Goal: Task Accomplishment & Management: Use online tool/utility

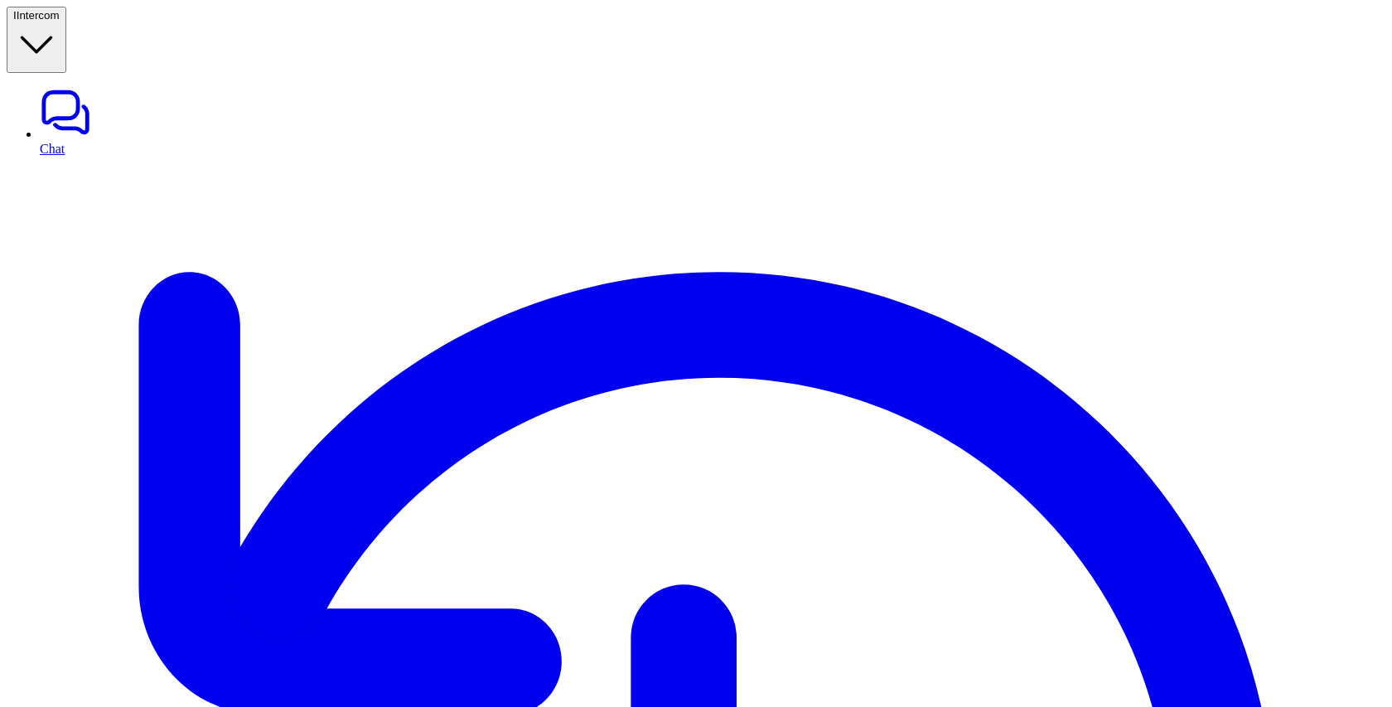
drag, startPoint x: 22, startPoint y: 316, endPoint x: 89, endPoint y: 335, distance: 69.8
copy p "Successfully saved 1 tickets to [GEOGRAPHIC_DATA]"
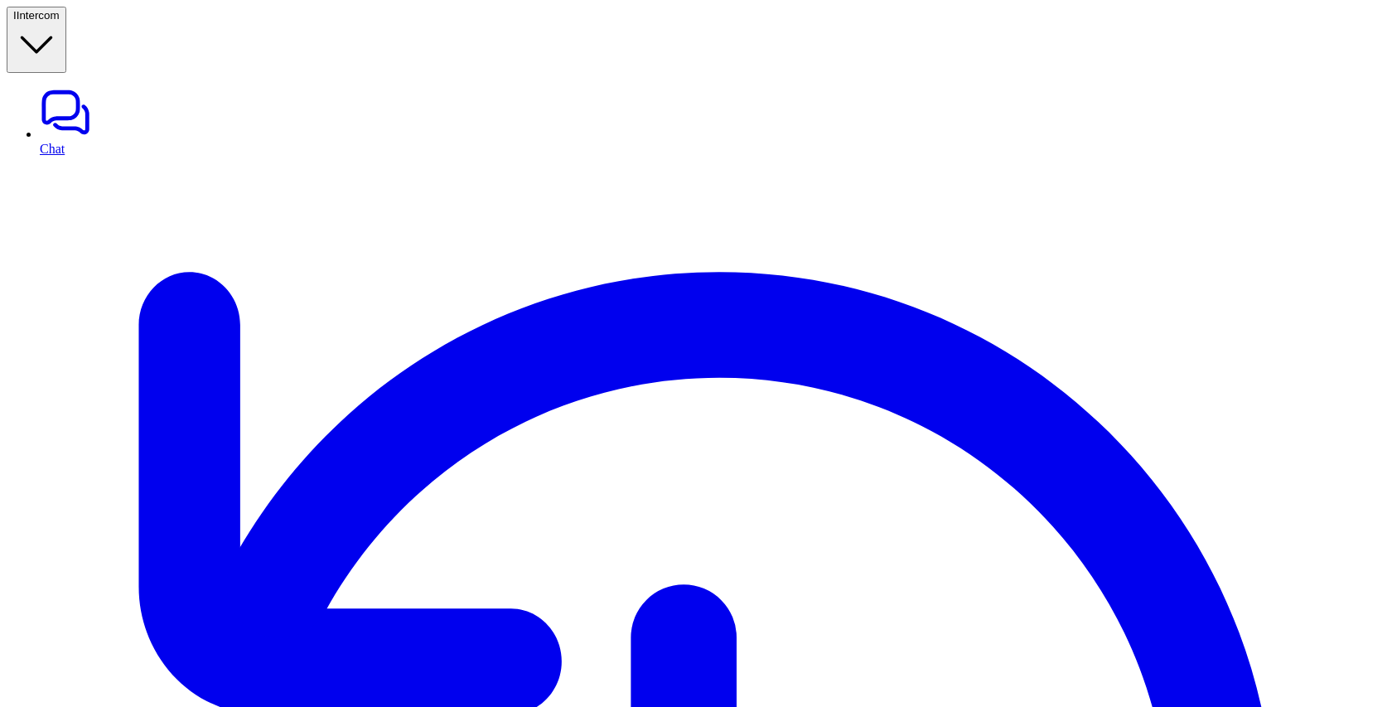
type textarea "**********"
